Goal: Task Accomplishment & Management: Manage account settings

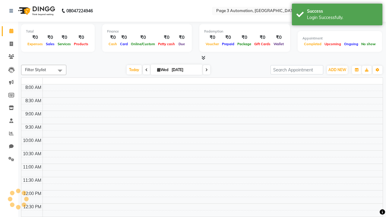
select select "en"
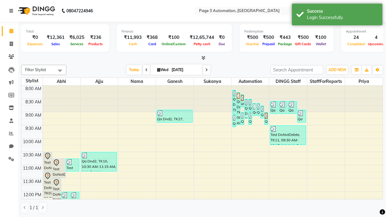
click at [12, 11] on icon at bounding box center [11, 11] width 4 height 4
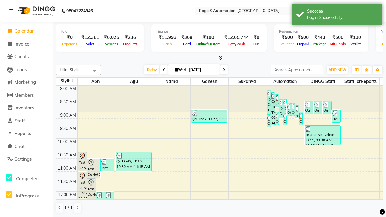
click at [26, 159] on span "Settings" at bounding box center [22, 159] width 17 height 6
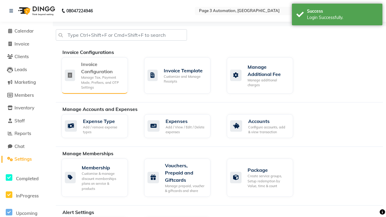
click at [94, 75] on div "Manage Tax, Payment Mode, Prefixes, and OTP Settings" at bounding box center [102, 82] width 42 height 15
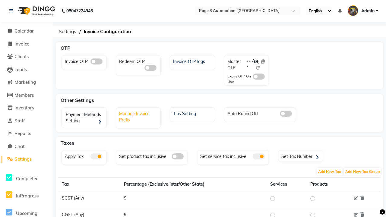
click at [139, 116] on div "Manage Invoice Prefix" at bounding box center [139, 116] width 43 height 14
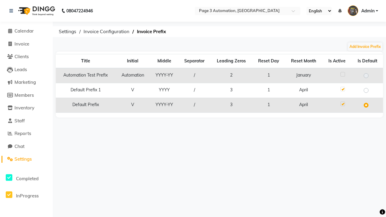
click at [342, 74] on label at bounding box center [342, 74] width 5 height 5
click at [342, 74] on input "checkbox" at bounding box center [342, 75] width 4 height 4
checkbox input "true"
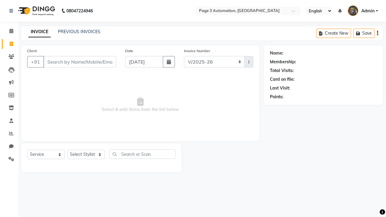
select select "2774"
select select "service"
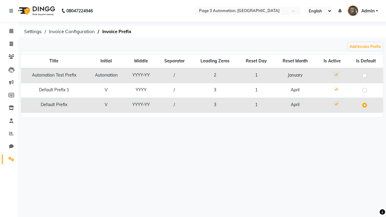
click at [336, 74] on label at bounding box center [336, 74] width 5 height 5
click at [336, 74] on input "checkbox" at bounding box center [336, 75] width 4 height 4
